Goal: Obtain resource: Download file/media

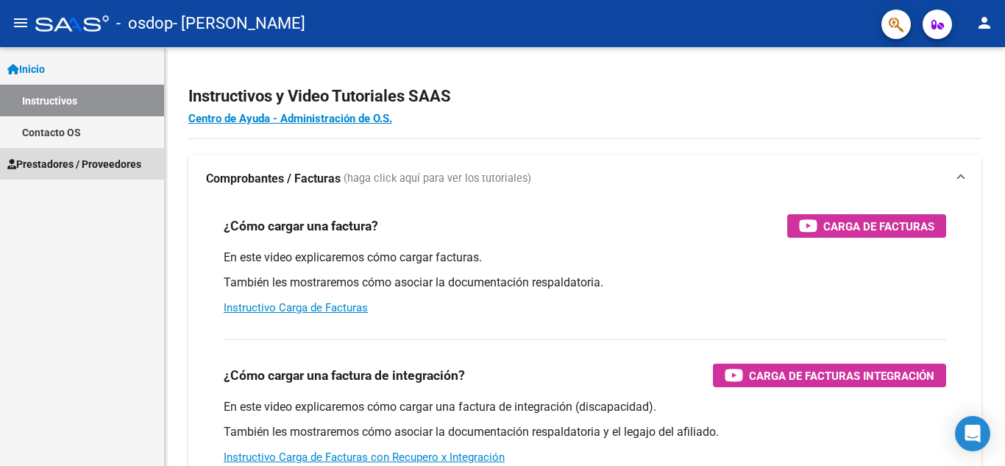
click at [91, 161] on span "Prestadores / Proveedores" at bounding box center [74, 164] width 134 height 16
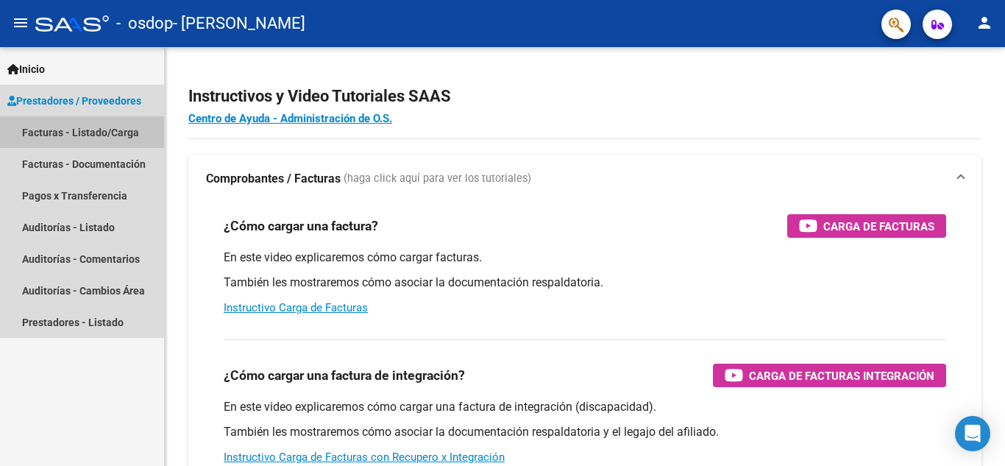
click at [113, 127] on link "Facturas - Listado/Carga" at bounding box center [82, 132] width 164 height 32
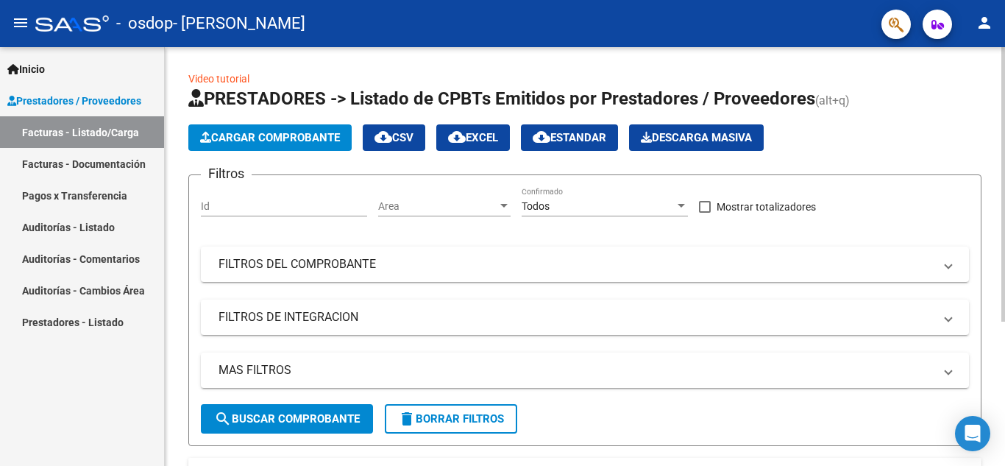
click at [343, 63] on div "Video tutorial PRESTADORES -> Listado de CPBTs Emitidos por Prestadores / Prove…" at bounding box center [585, 360] width 840 height 627
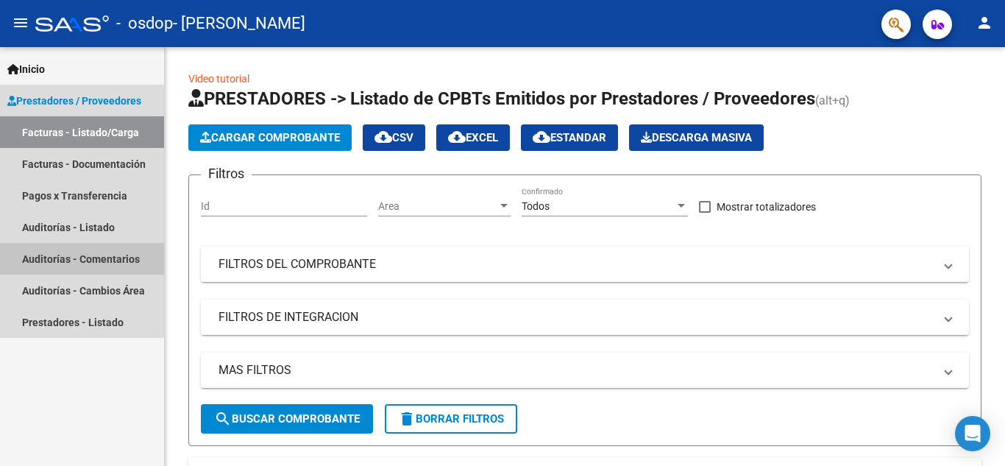
click at [78, 269] on link "Auditorías - Comentarios" at bounding box center [82, 259] width 164 height 32
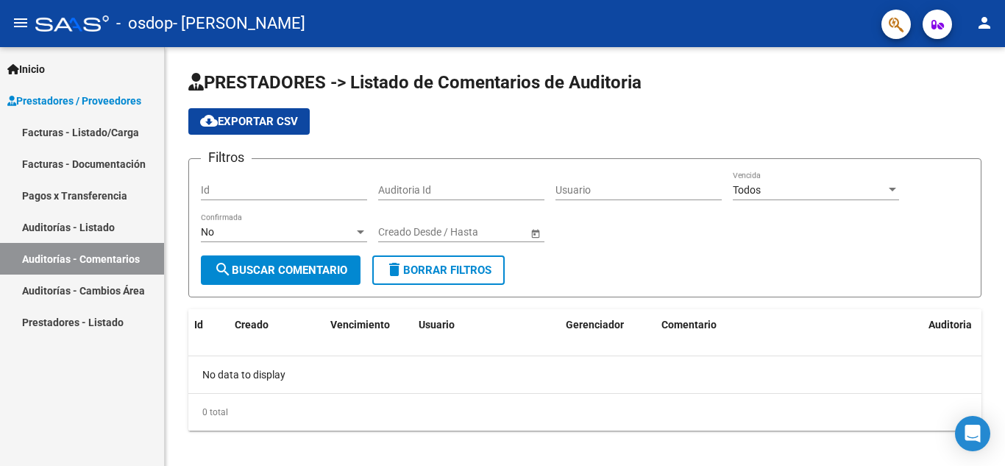
click at [80, 185] on link "Pagos x Transferencia" at bounding box center [82, 196] width 164 height 32
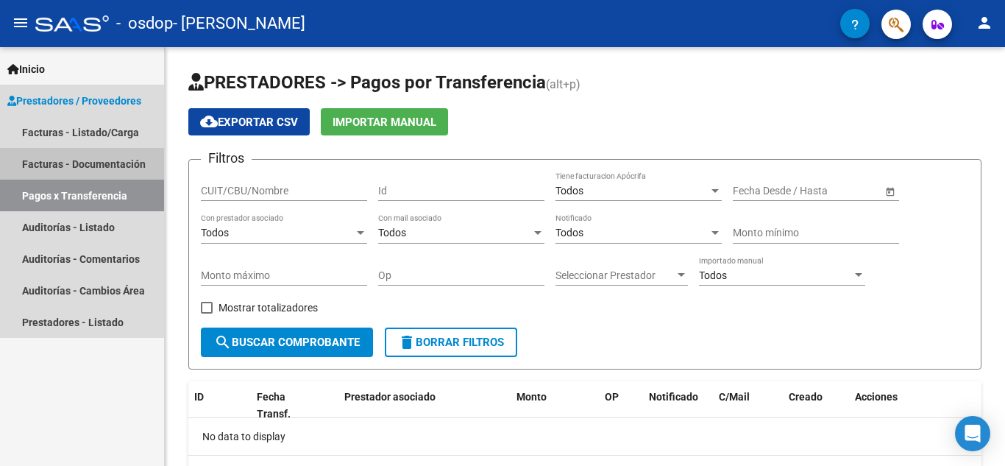
click at [96, 169] on link "Facturas - Documentación" at bounding box center [82, 164] width 164 height 32
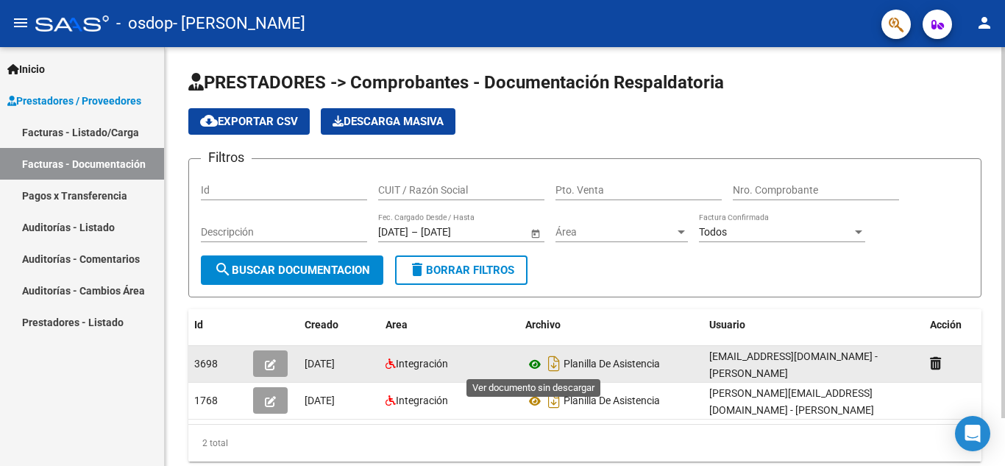
click at [531, 364] on icon at bounding box center [534, 364] width 19 height 18
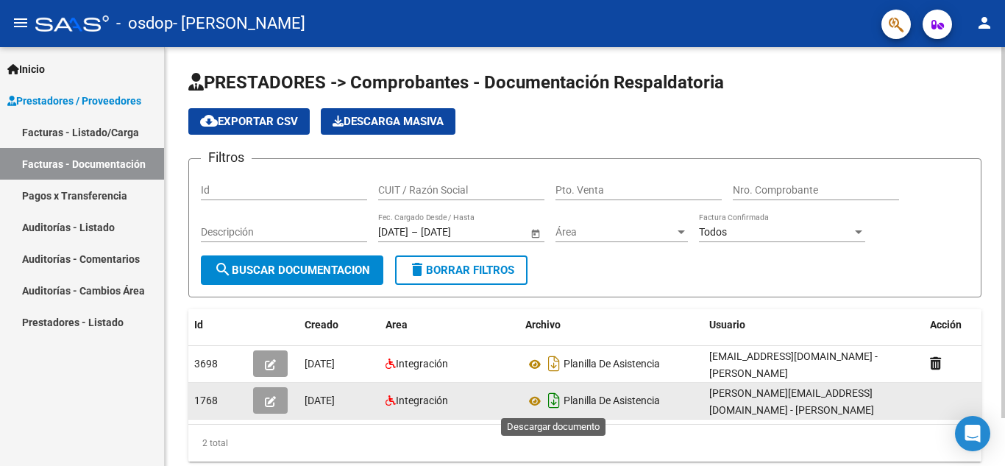
click at [557, 401] on icon "Descargar documento" at bounding box center [553, 400] width 19 height 24
click at [533, 404] on icon at bounding box center [534, 401] width 19 height 18
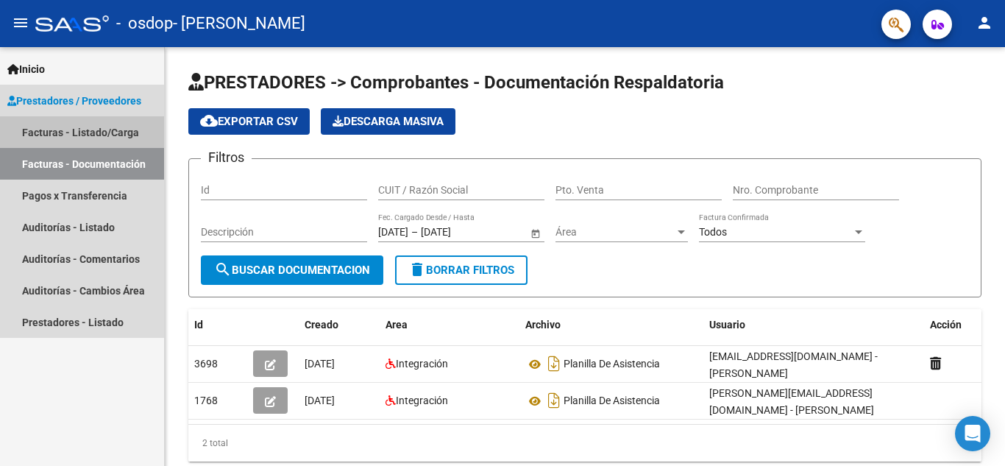
click at [78, 138] on link "Facturas - Listado/Carga" at bounding box center [82, 132] width 164 height 32
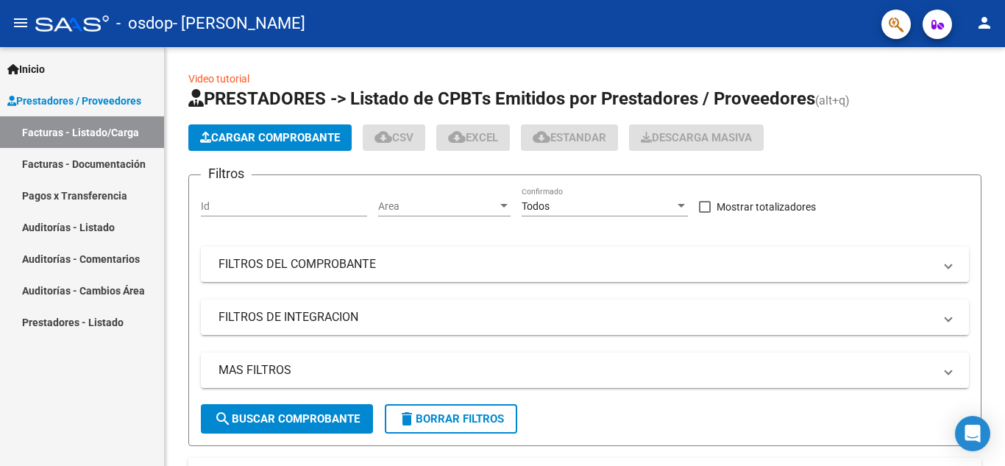
click at [57, 384] on div "Inicio Instructivos Contacto OS Prestadores / Proveedores Facturas - Listado/Ca…" at bounding box center [82, 256] width 164 height 419
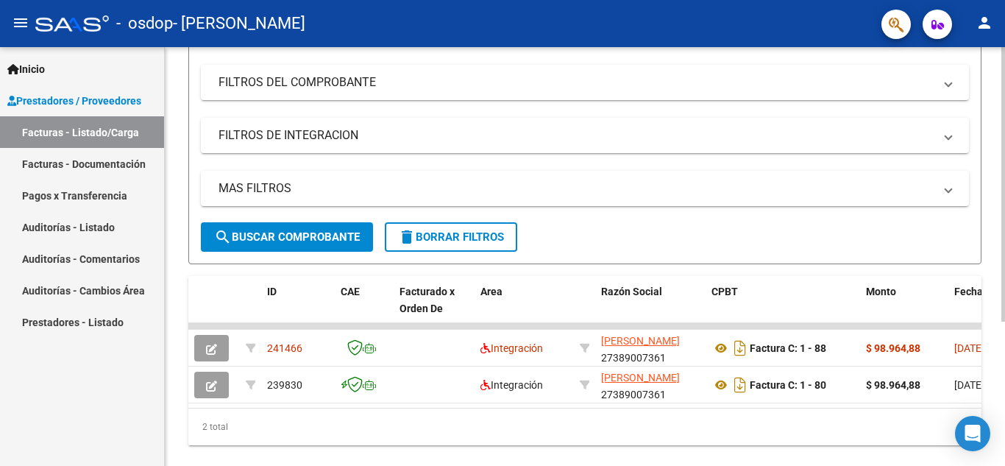
scroll to position [188, 0]
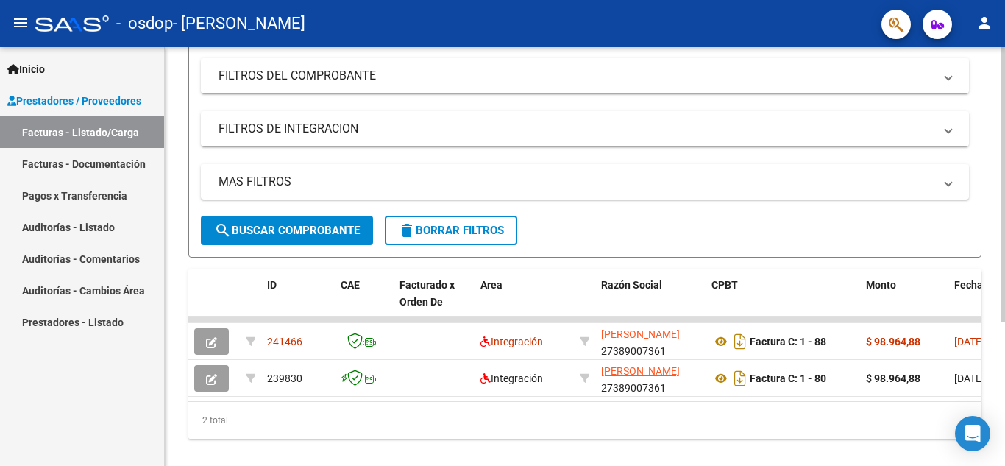
click at [993, 336] on div at bounding box center [1003, 314] width 4 height 274
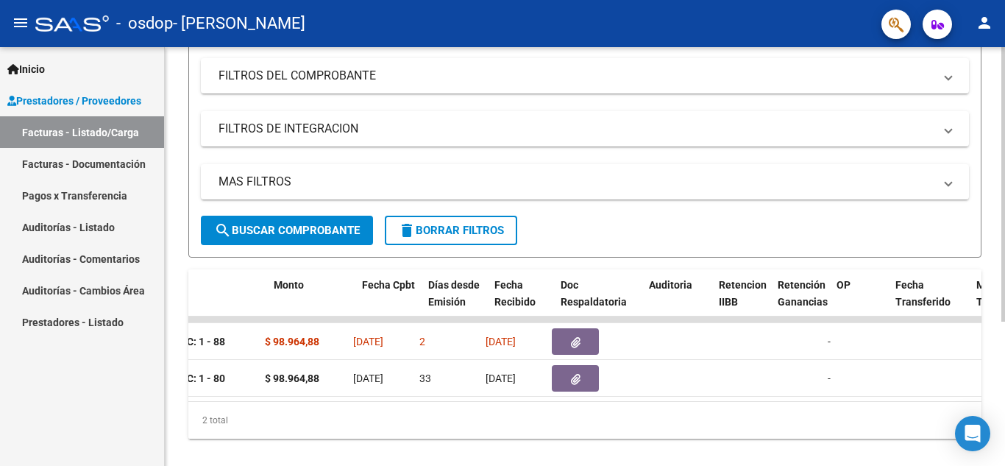
scroll to position [0, 592]
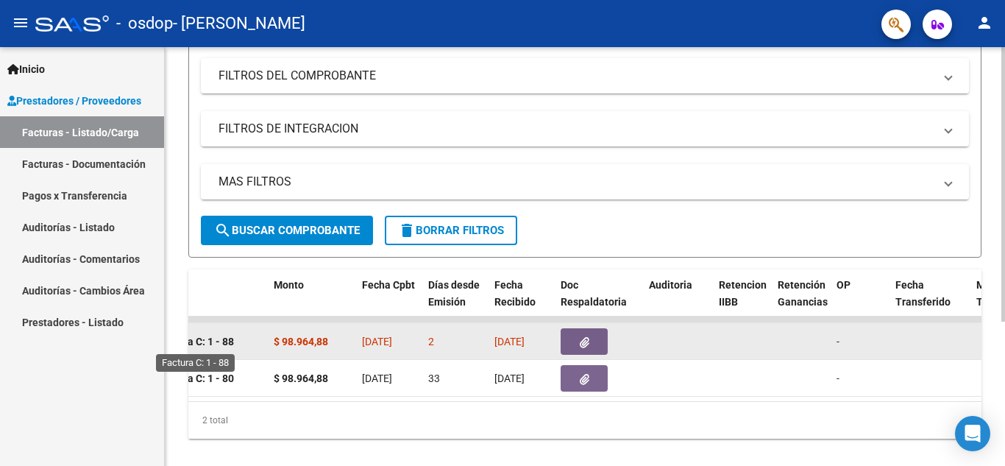
click at [229, 341] on strong "Factura C: 1 - 88" at bounding box center [195, 342] width 77 height 12
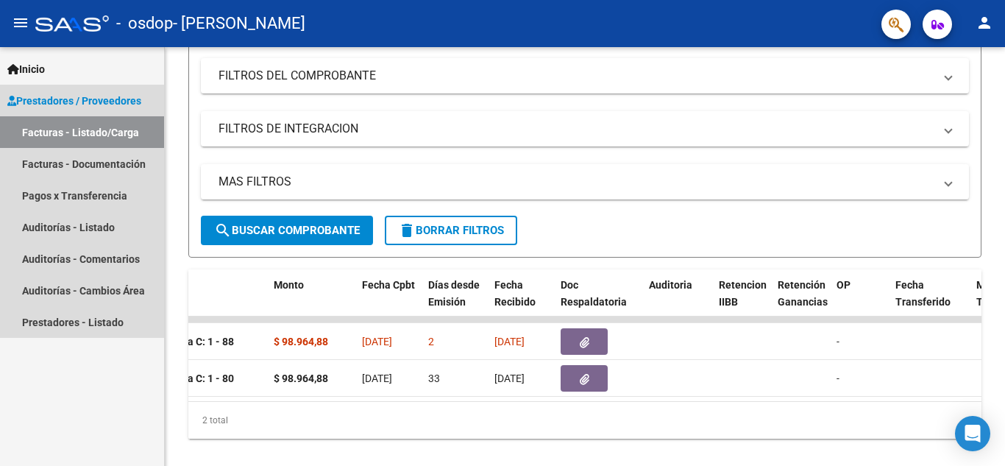
click at [92, 95] on span "Prestadores / Proveedores" at bounding box center [74, 101] width 134 height 16
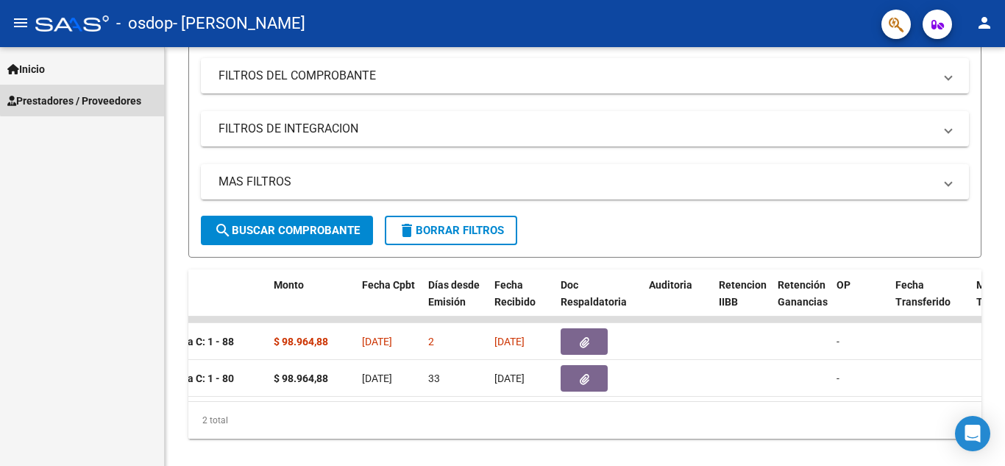
click at [92, 95] on span "Prestadores / Proveedores" at bounding box center [74, 101] width 134 height 16
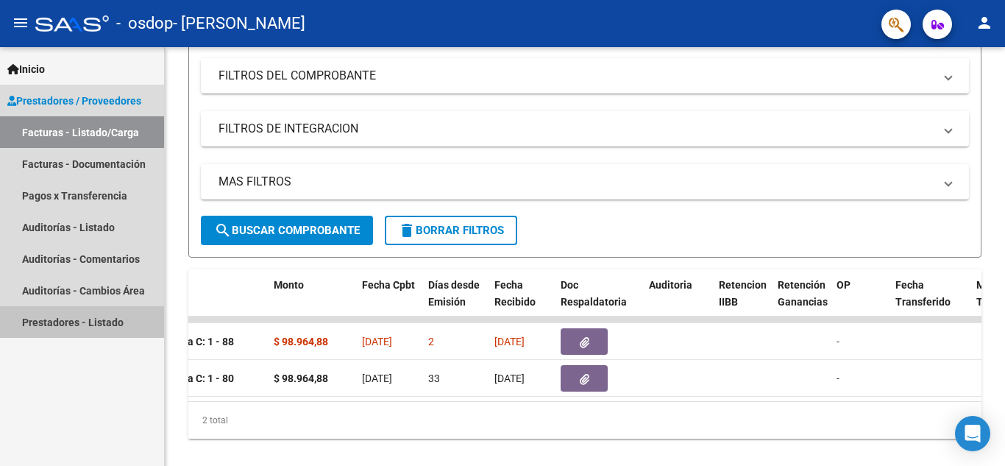
click at [92, 308] on link "Prestadores - Listado" at bounding box center [82, 322] width 164 height 32
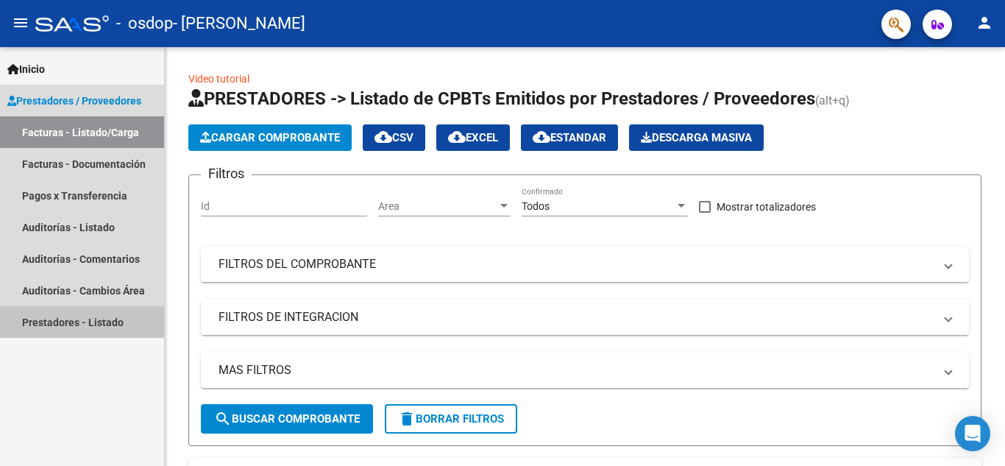
click at [92, 308] on link "Prestadores - Listado" at bounding box center [82, 322] width 164 height 32
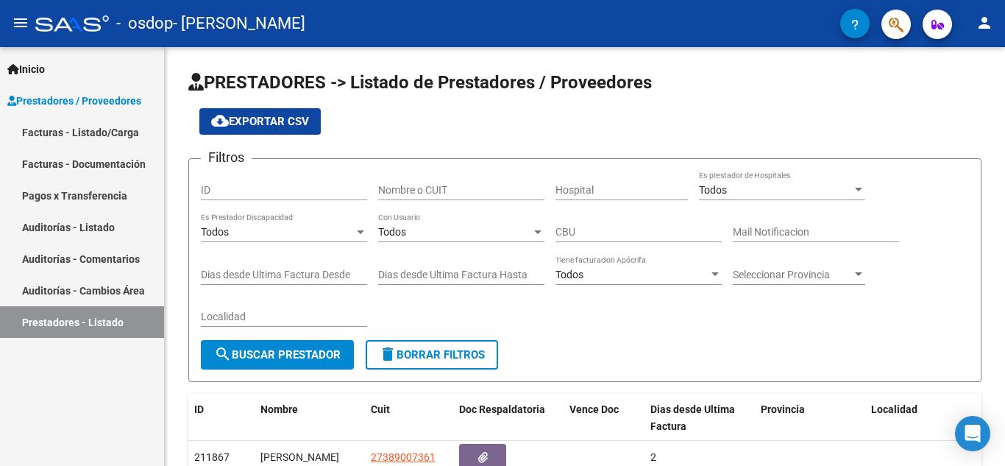
click at [63, 383] on div "Inicio Instructivos Contacto OS Prestadores / Proveedores Facturas - Listado/Ca…" at bounding box center [82, 256] width 164 height 419
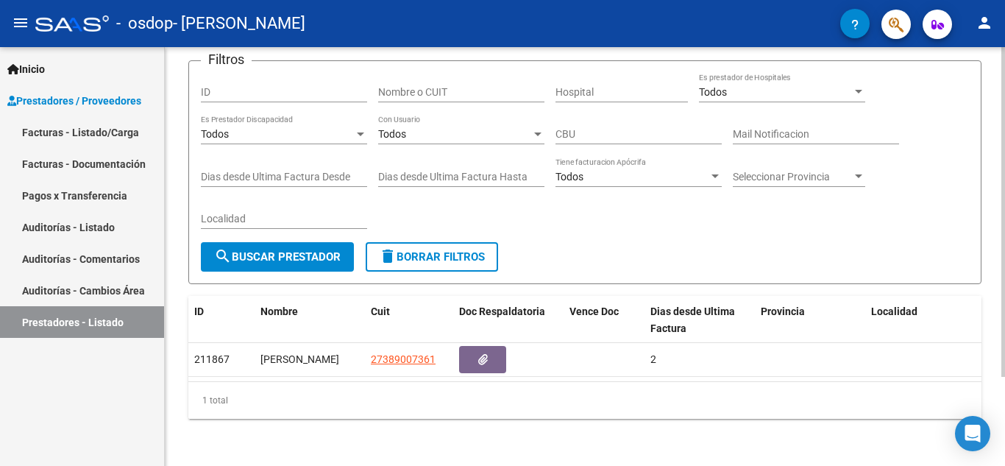
click at [993, 183] on div "PRESTADORES -> Listado de Prestadores / Proveedores cloud_download Exportar CSV…" at bounding box center [587, 207] width 844 height 517
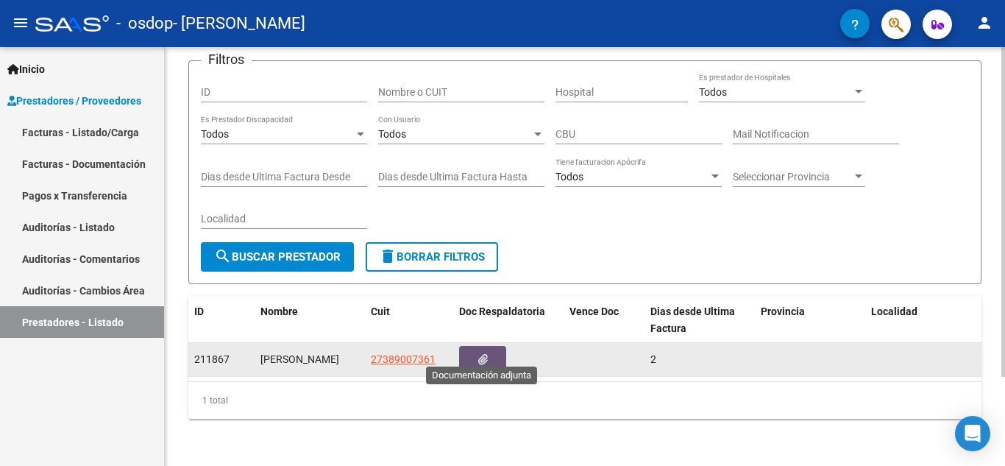
click at [483, 355] on button "button" at bounding box center [482, 359] width 47 height 27
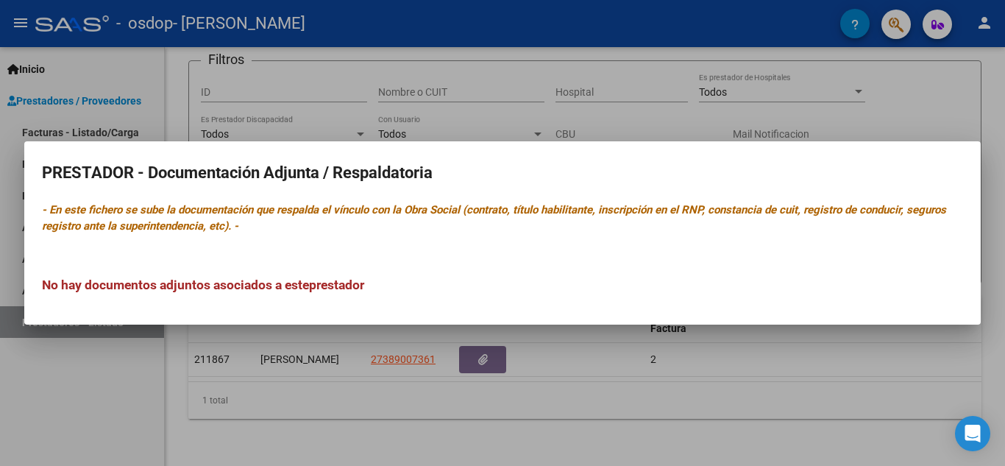
click at [2, 408] on div at bounding box center [502, 233] width 1005 height 466
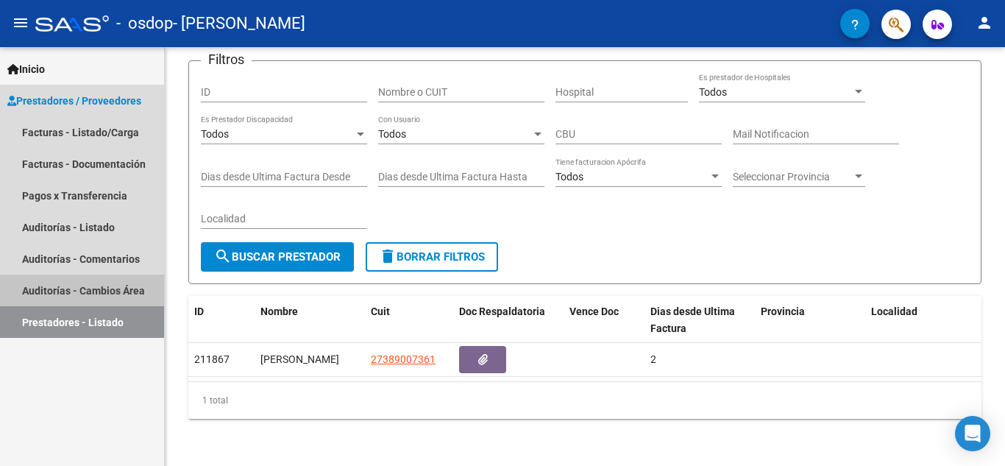
click at [89, 281] on link "Auditorías - Cambios Área" at bounding box center [82, 290] width 164 height 32
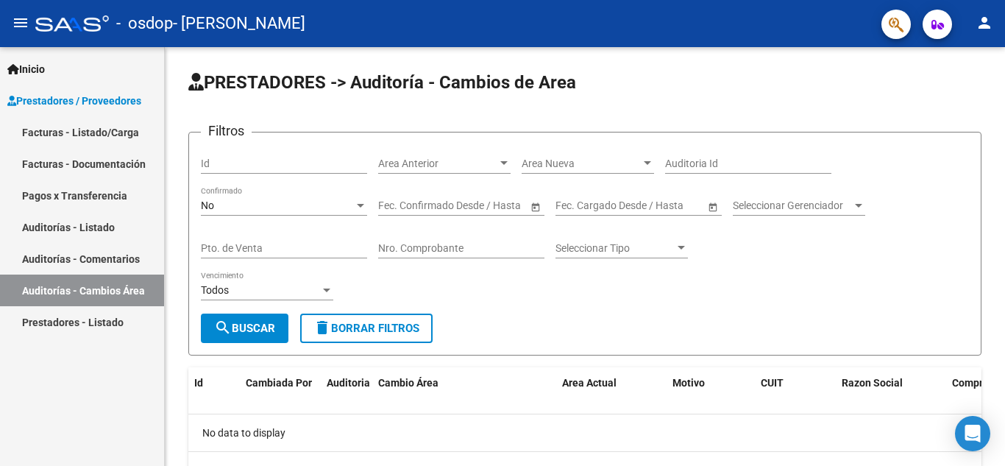
click at [104, 246] on link "Auditorías - Comentarios" at bounding box center [82, 259] width 164 height 32
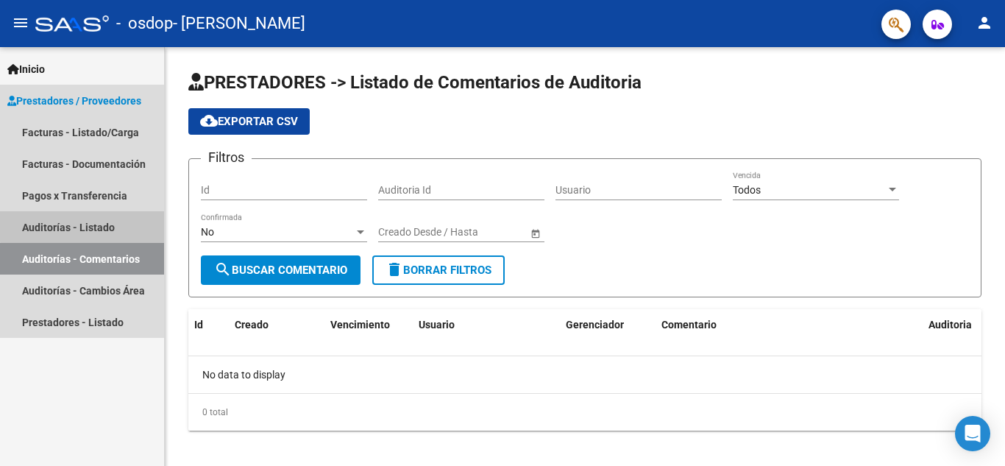
click at [118, 216] on link "Auditorías - Listado" at bounding box center [82, 227] width 164 height 32
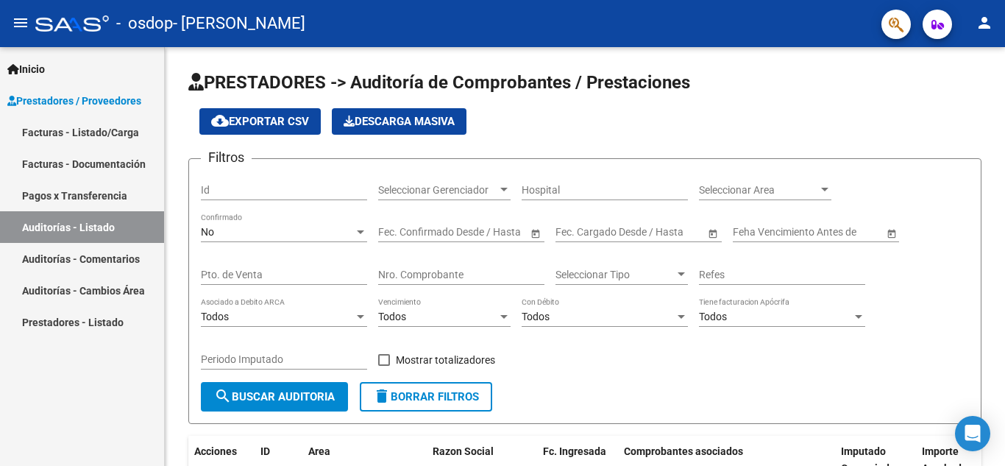
click at [113, 356] on div "Inicio Instructivos Contacto OS Prestadores / Proveedores Facturas - Listado/Ca…" at bounding box center [82, 256] width 164 height 419
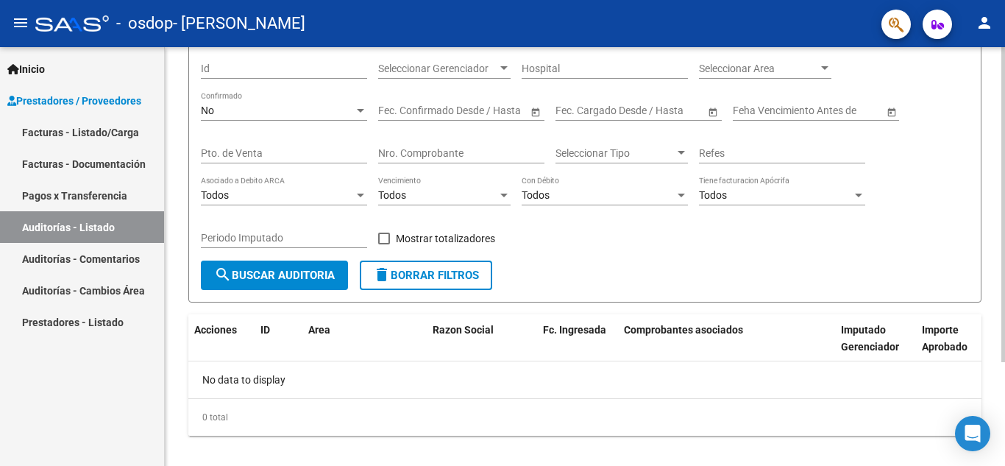
scroll to position [138, 0]
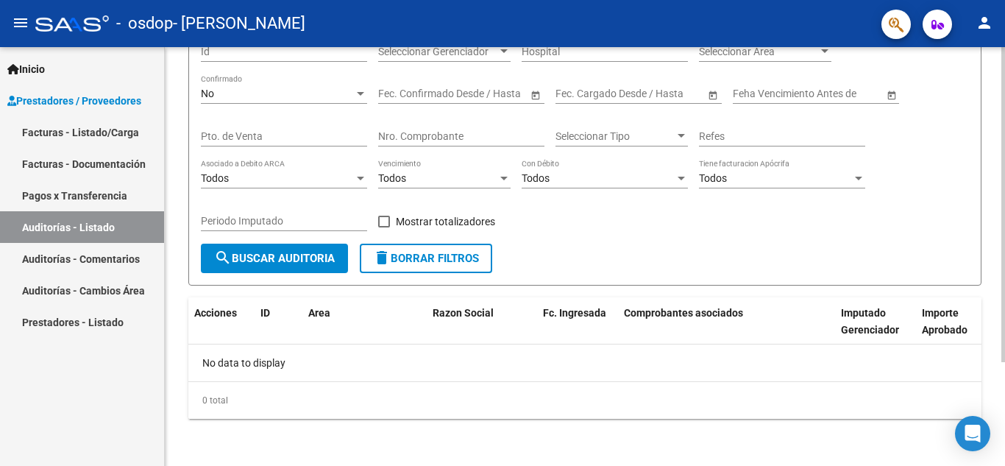
click at [980, 306] on div "PRESTADORES -> Auditoría de Comprobantes / Prestaciones cloud_download Exportar…" at bounding box center [587, 187] width 844 height 557
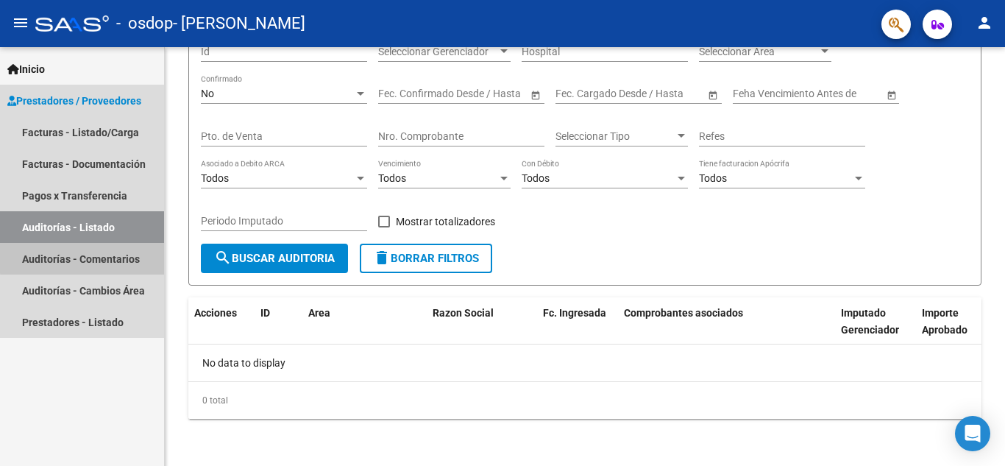
click at [84, 258] on link "Auditorías - Comentarios" at bounding box center [82, 259] width 164 height 32
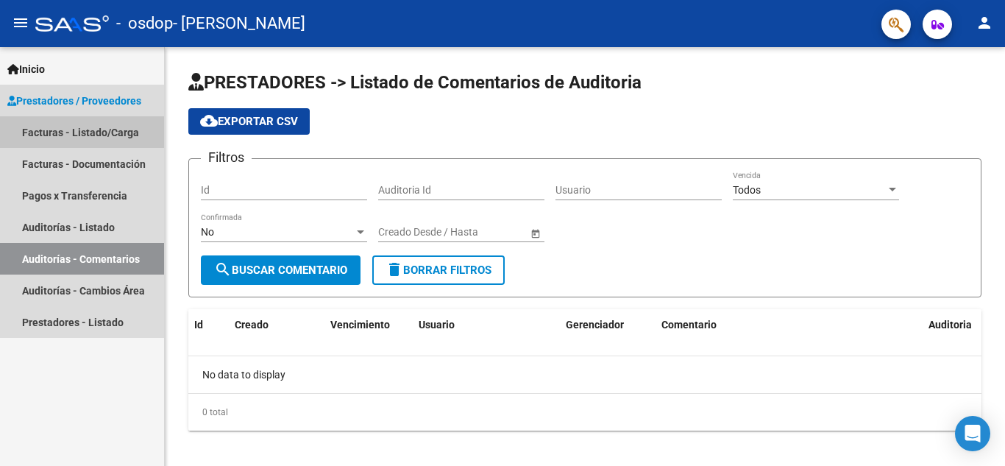
click at [112, 133] on link "Facturas - Listado/Carga" at bounding box center [82, 132] width 164 height 32
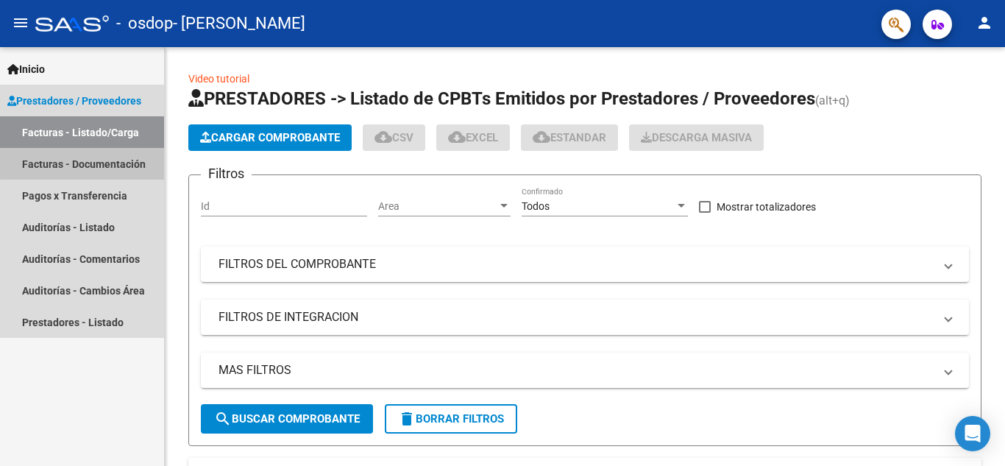
click at [121, 160] on link "Facturas - Documentación" at bounding box center [82, 164] width 164 height 32
